Goal: Transaction & Acquisition: Book appointment/travel/reservation

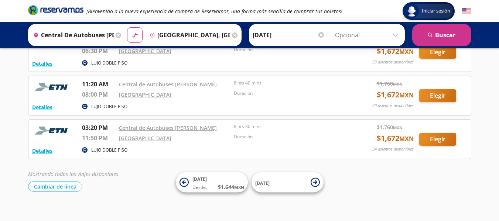
scroll to position [107, 0]
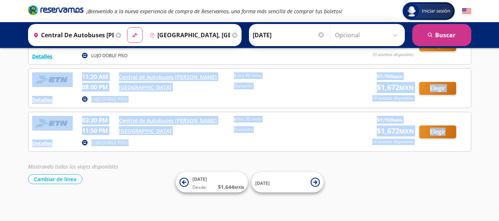
drag, startPoint x: 499, startPoint y: 142, endPoint x: 504, endPoint y: 57, distance: 85.5
click at [499, 57] on html "Iniciar sesión Iniciar sesión ¡Bienvenido a la nueva experiencia de compra de R…" at bounding box center [249, 57] width 499 height 328
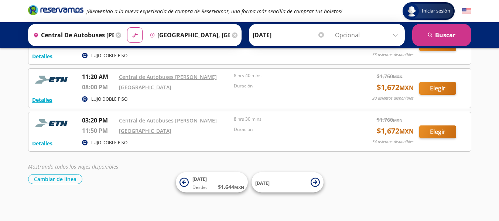
click at [421, 190] on div "Iniciar sesión Iniciar sesión ¡Bienvenido a la nueva experiencia de compra de R…" at bounding box center [249, 57] width 499 height 328
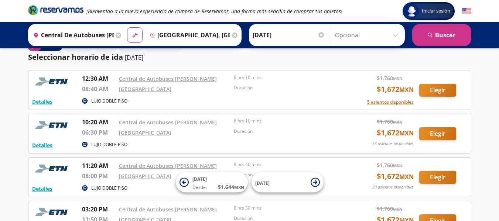
scroll to position [0, 0]
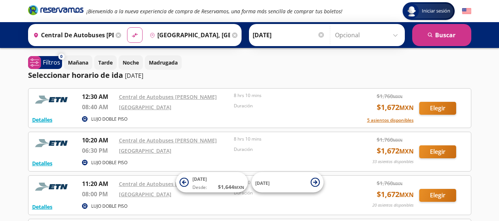
click at [117, 35] on icon at bounding box center [119, 36] width 6 height 6
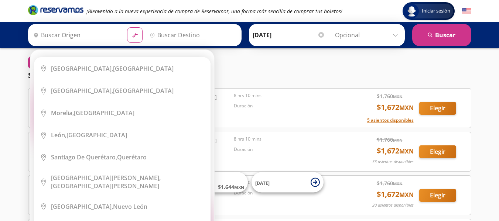
drag, startPoint x: 211, startPoint y: 61, endPoint x: 210, endPoint y: 71, distance: 10.1
click at [210, 71] on div "Elige tu origen Close Origen heroicons:map-pin-20-solid serch-icon City Icon [G…" at bounding box center [122, 149] width 184 height 199
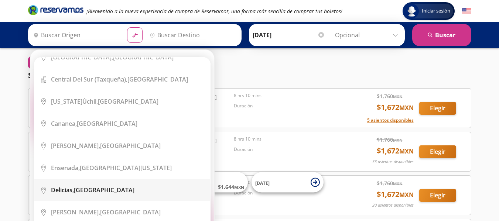
scroll to position [1770, 0]
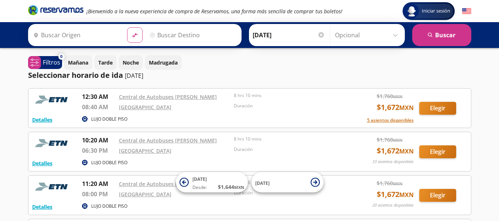
click at [55, 34] on input "Origen" at bounding box center [75, 35] width 91 height 18
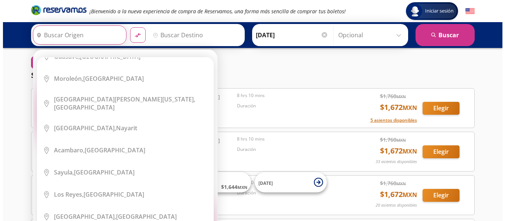
scroll to position [0, 0]
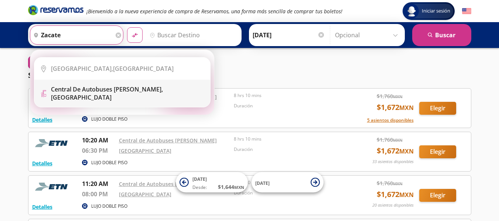
click at [82, 91] on b "Central de Autobuses [PERSON_NAME]," at bounding box center [107, 89] width 112 height 8
type input "Central de Autobuses [PERSON_NAME], [GEOGRAPHIC_DATA]"
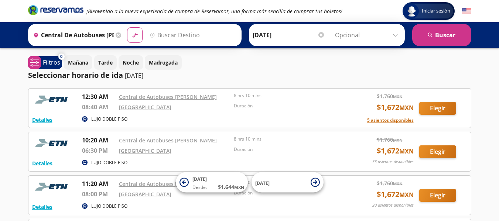
click at [170, 37] on input "Destino" at bounding box center [192, 35] width 91 height 18
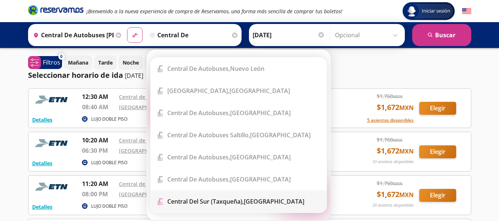
click at [274, 198] on div "Central del Sur (taxqueña), [GEOGRAPHIC_DATA]" at bounding box center [235, 202] width 137 height 8
type input "Central del Sur (taxqueña), [GEOGRAPHIC_DATA]"
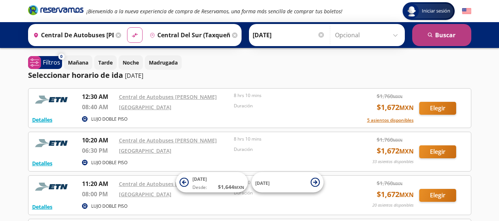
click at [447, 36] on button "search [GEOGRAPHIC_DATA]" at bounding box center [441, 35] width 59 height 22
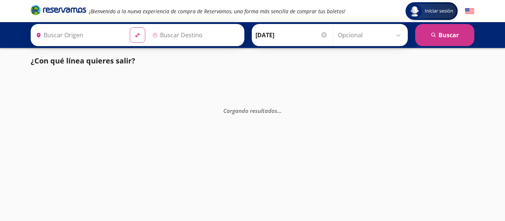
type input "Central de Autobuses [PERSON_NAME], [GEOGRAPHIC_DATA]"
type input "Central del Sur (taxqueña), [GEOGRAPHIC_DATA]"
